Goal: Obtain resource: Download file/media

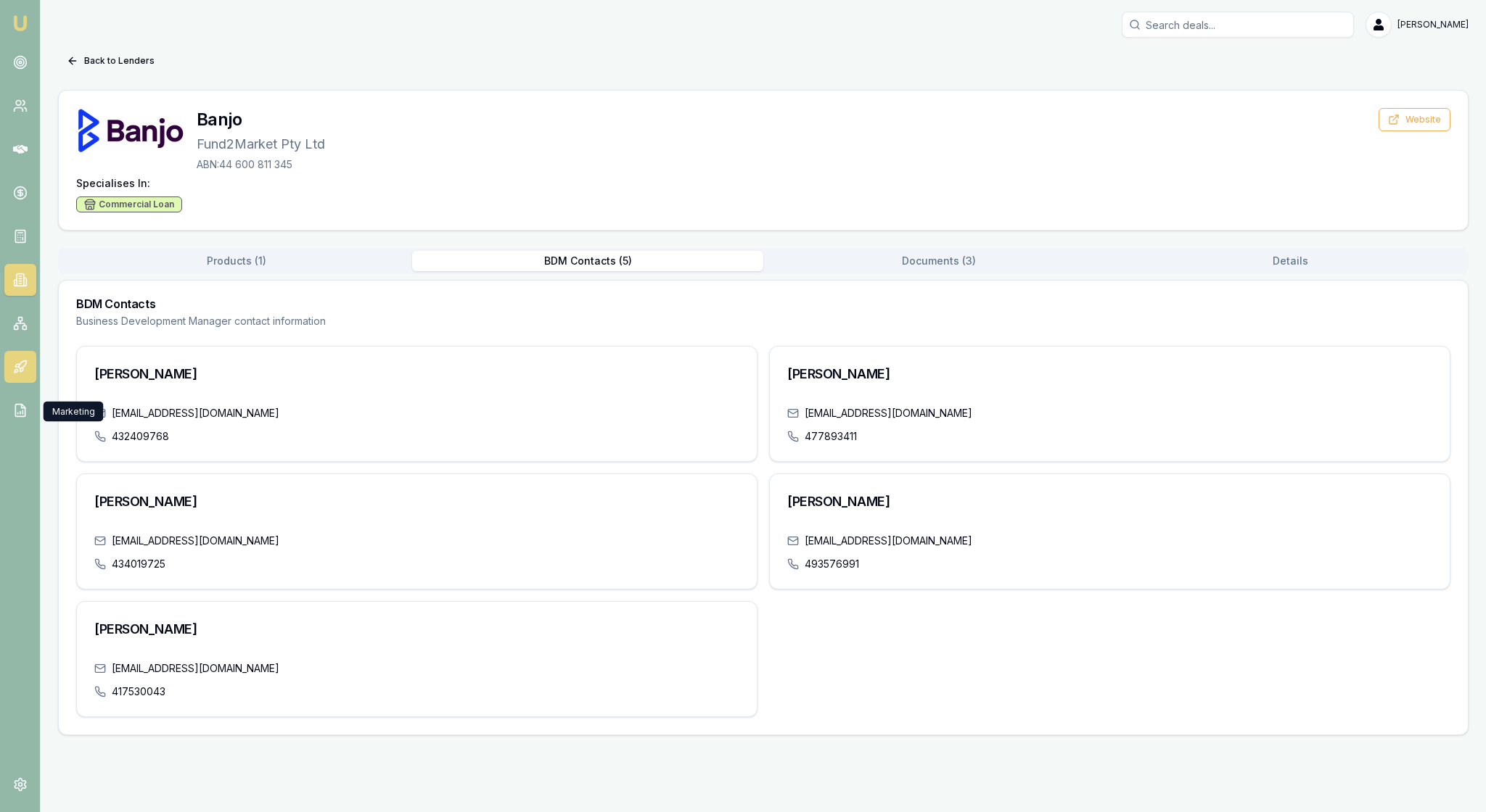
click at [28, 374] on icon at bounding box center [20, 367] width 14 height 14
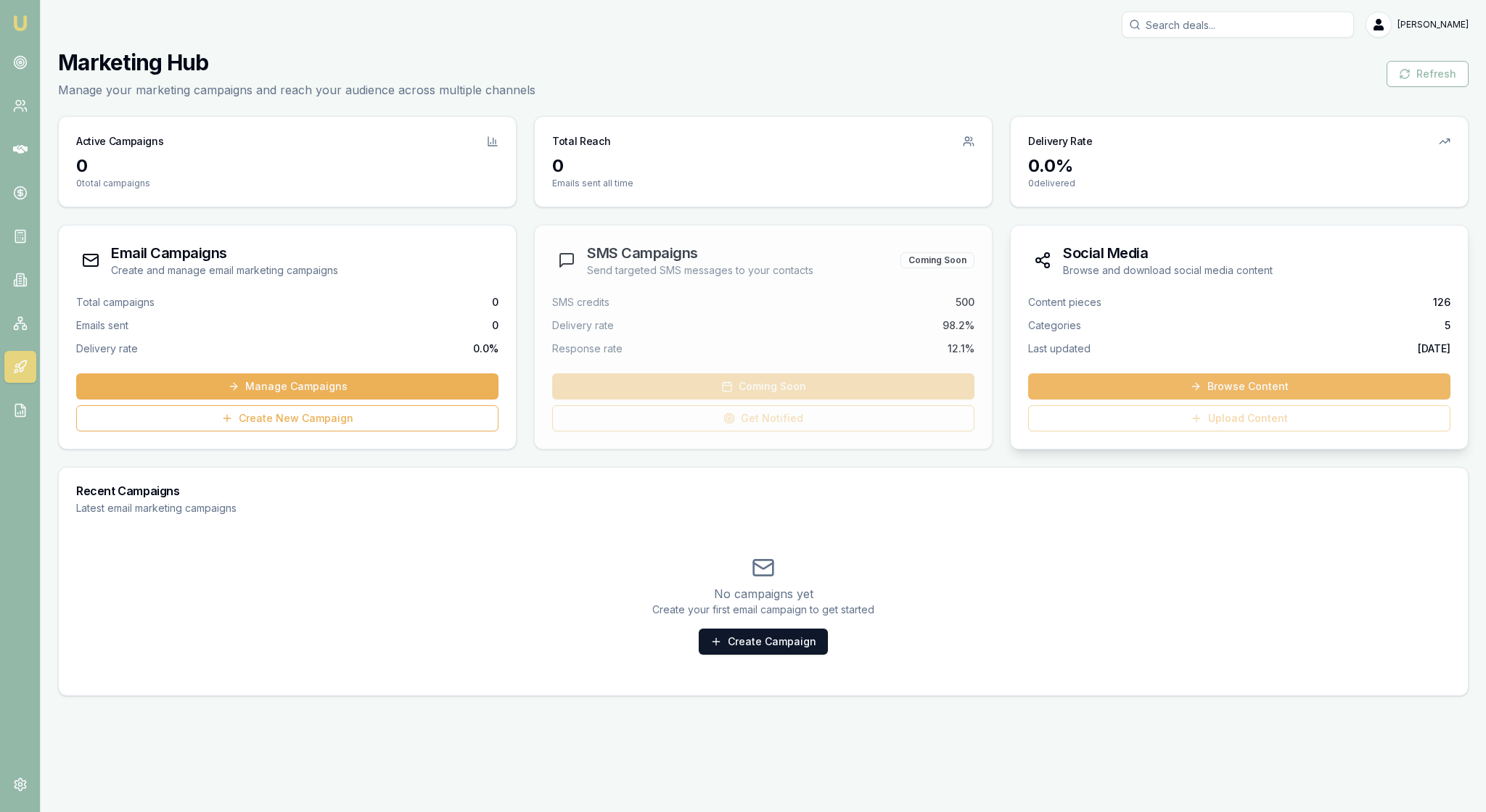
click at [1232, 400] on link "Browse Content" at bounding box center [1239, 386] width 422 height 26
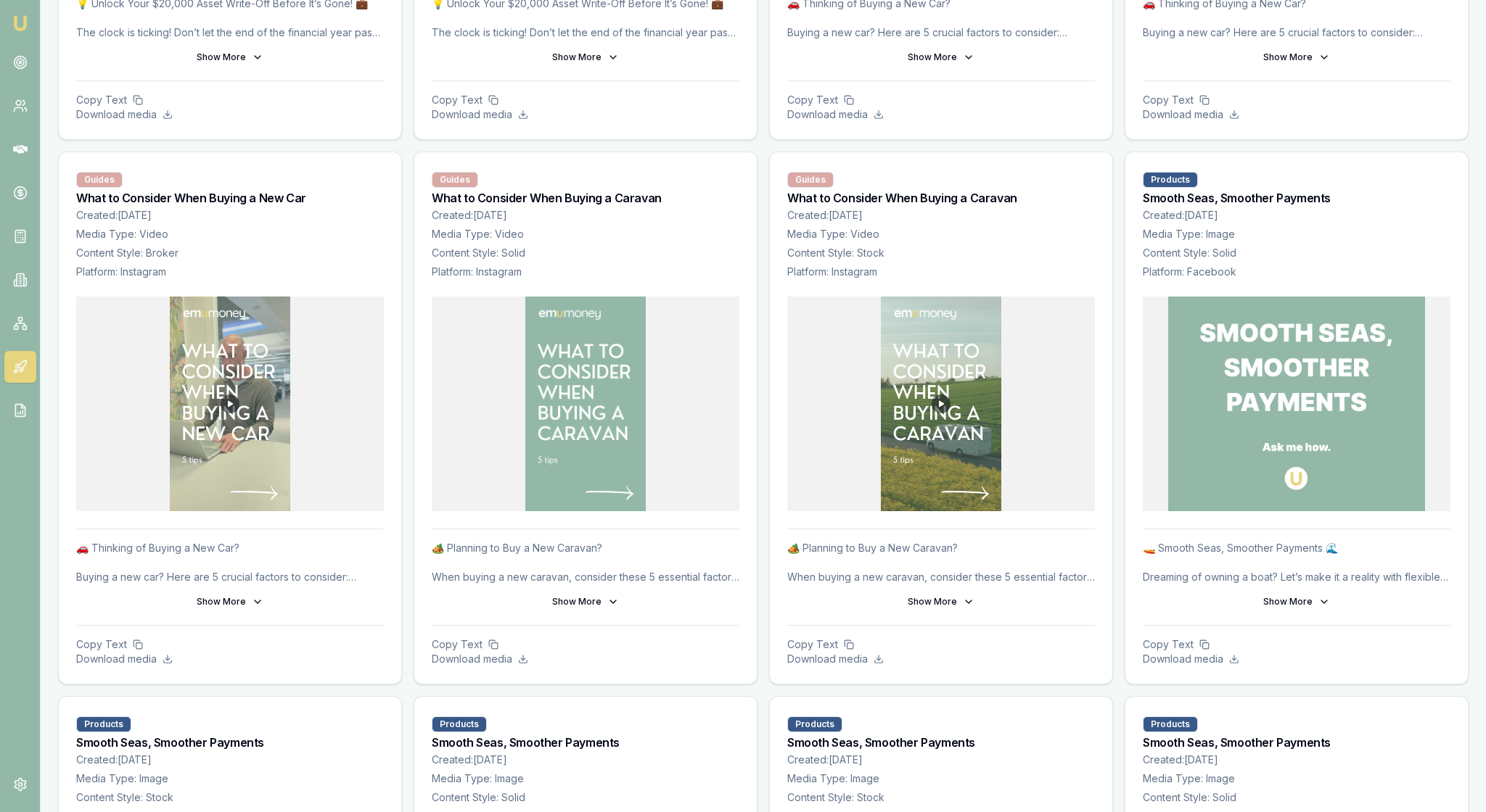
scroll to position [1773, 0]
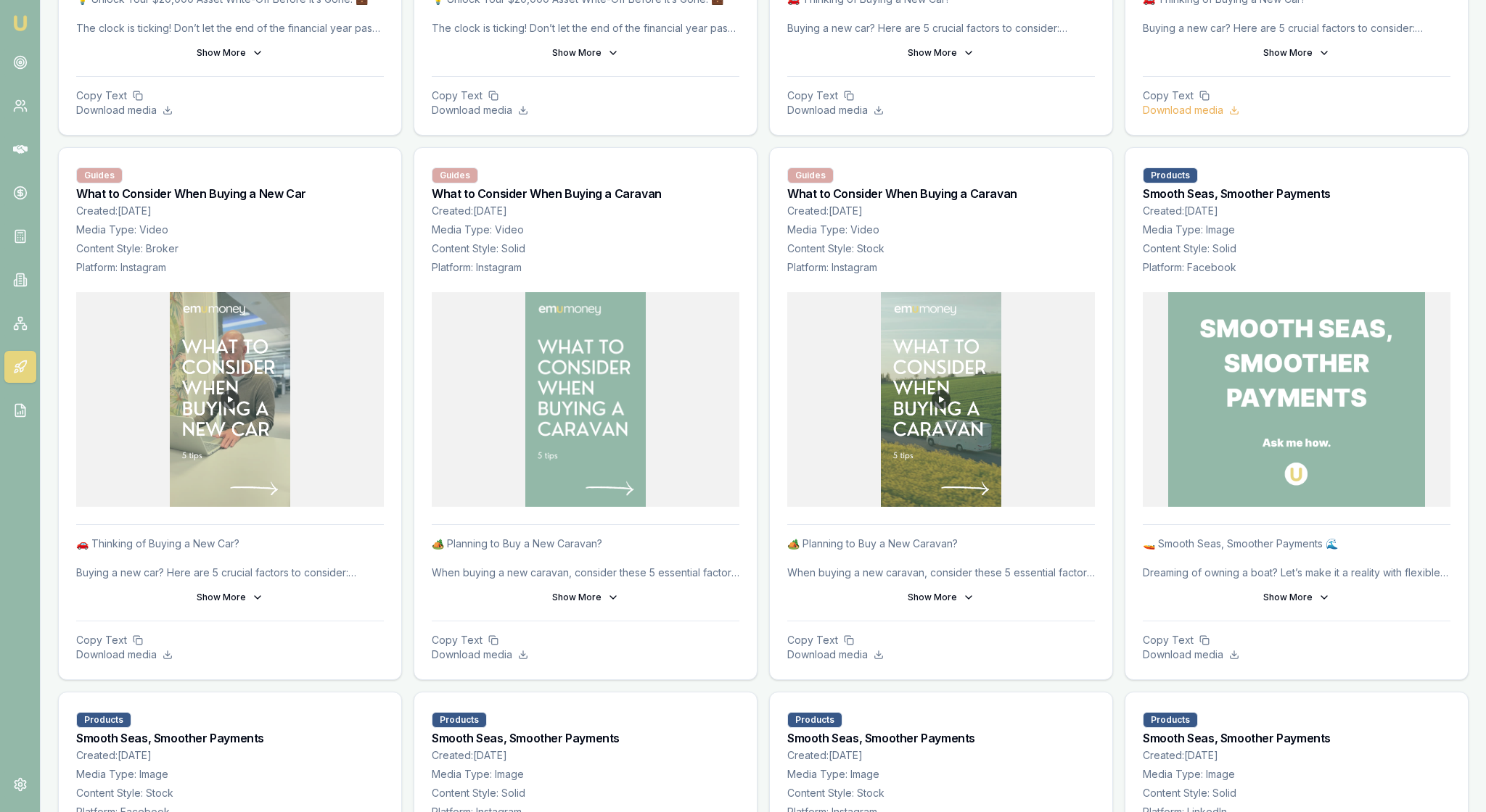
click at [1214, 118] on p "Download media" at bounding box center [1296, 110] width 307 height 14
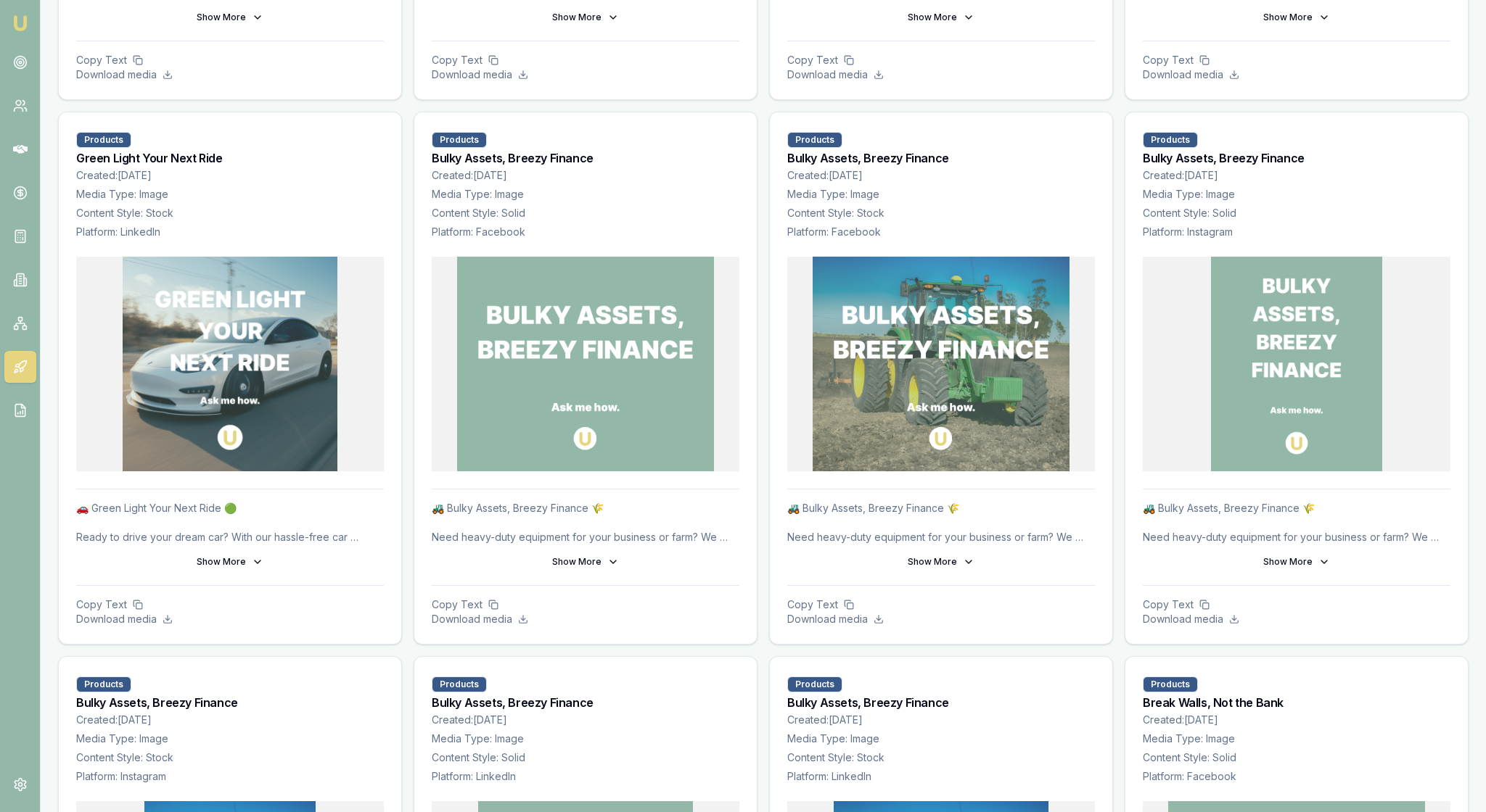
scroll to position [4555, 0]
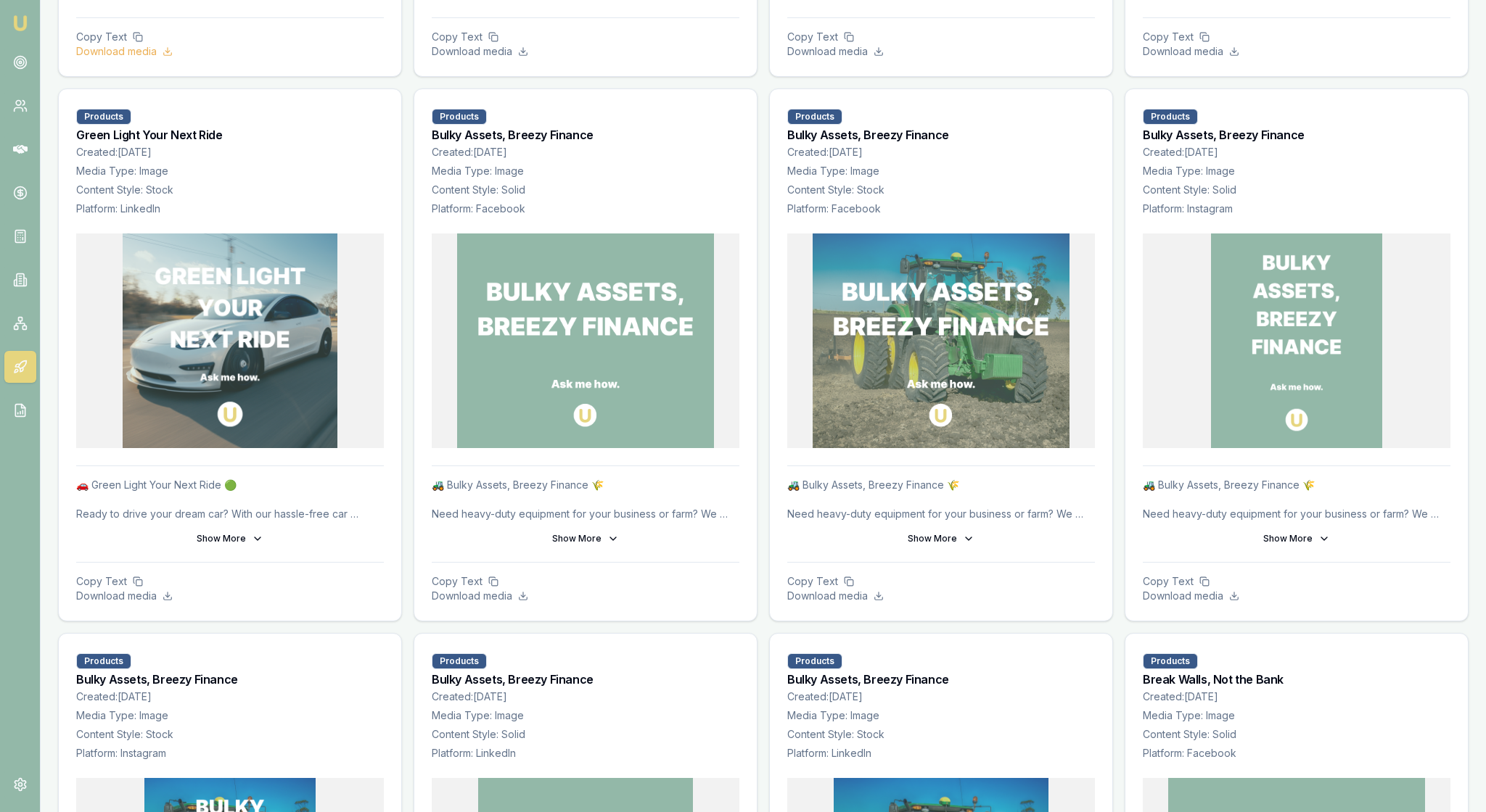
click at [170, 59] on p "Download media" at bounding box center [230, 52] width 307 height 14
click at [127, 45] on p "Copy Text" at bounding box center [230, 37] width 307 height 14
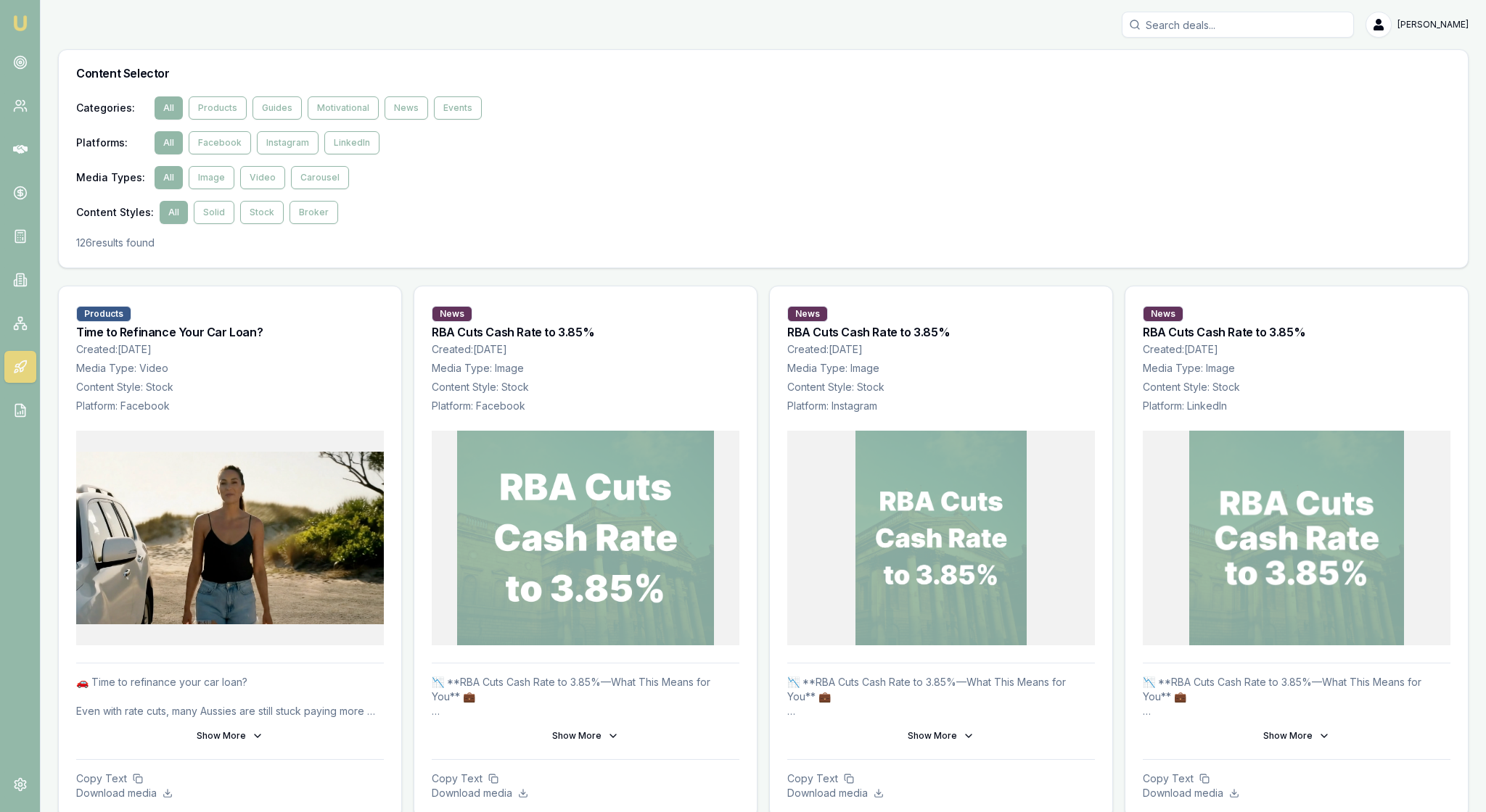
scroll to position [0, 0]
click at [19, 69] on icon at bounding box center [20, 62] width 14 height 14
